Goal: Navigation & Orientation: Find specific page/section

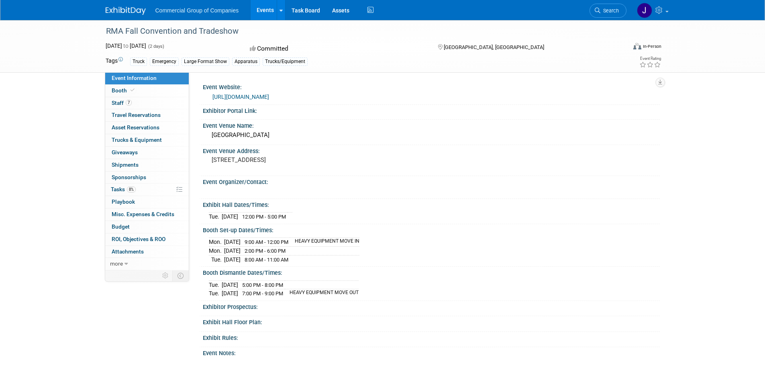
click at [240, 95] on link "[URL][DOMAIN_NAME]" at bounding box center [240, 97] width 57 height 6
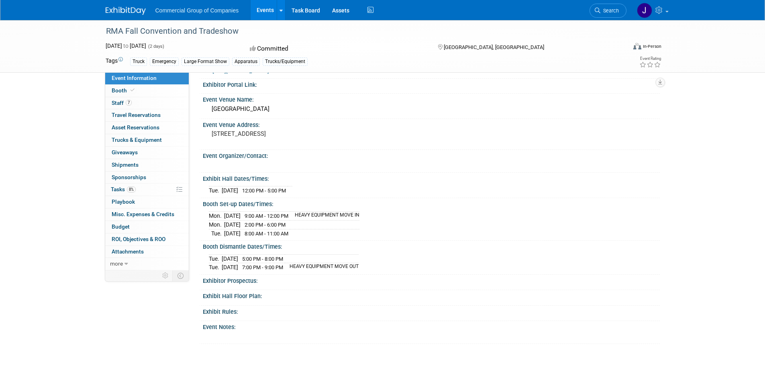
scroll to position [40, 0]
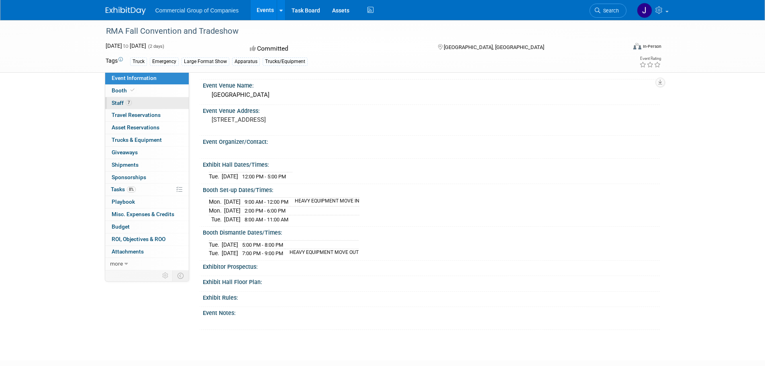
click at [121, 102] on span "Staff 7" at bounding box center [122, 103] width 20 height 6
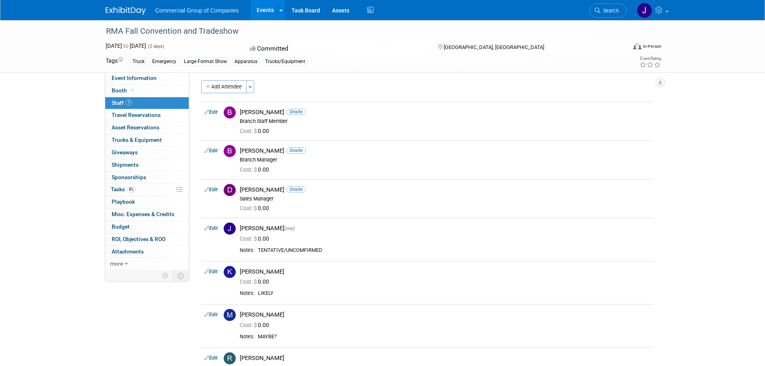
scroll to position [0, 0]
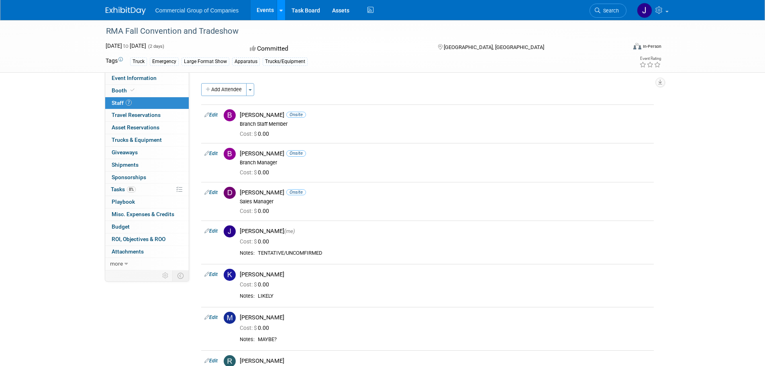
click at [283, 9] on link at bounding box center [281, 10] width 8 height 20
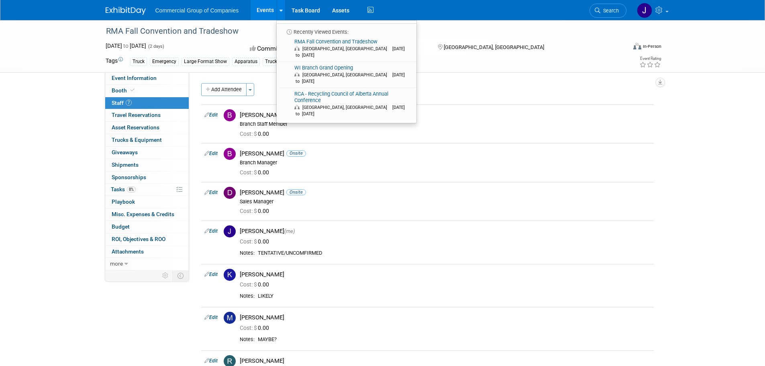
click at [306, 43] on link "RMA Fall Convention and Tradeshow [GEOGRAPHIC_DATA], [GEOGRAPHIC_DATA] [DATE] t…" at bounding box center [346, 49] width 134 height 26
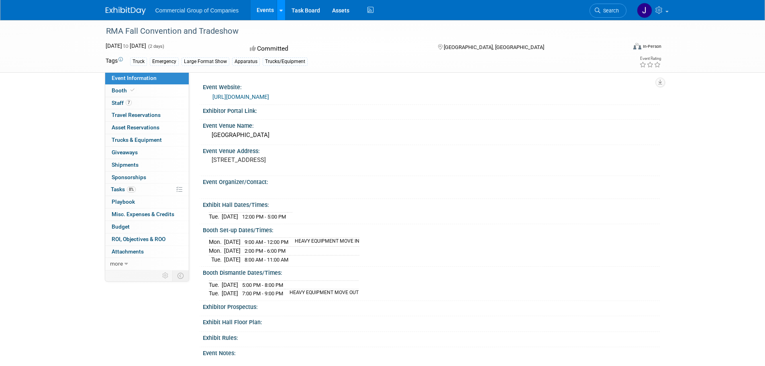
click at [284, 10] on link at bounding box center [281, 10] width 8 height 20
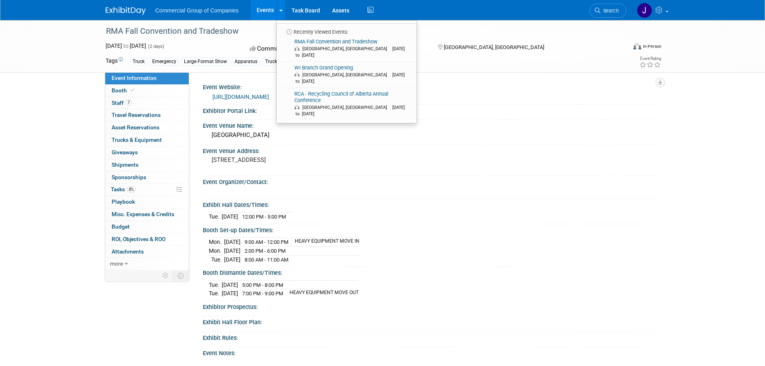
click at [53, 100] on div "RMA Fall Convention and Tradeshow Nov 17, 2025 to Nov 18, 2025 (2 days) Nov 17,…" at bounding box center [382, 203] width 765 height 366
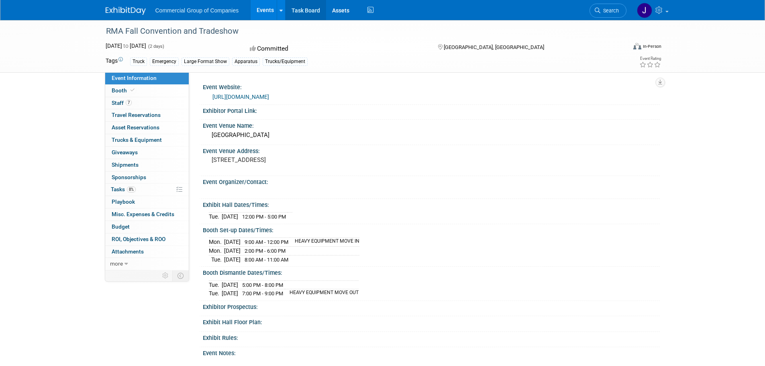
click at [303, 8] on link "Task Board" at bounding box center [305, 10] width 41 height 20
